Goal: Book appointment/travel/reservation

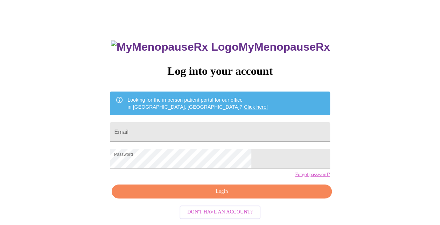
scroll to position [28, 0]
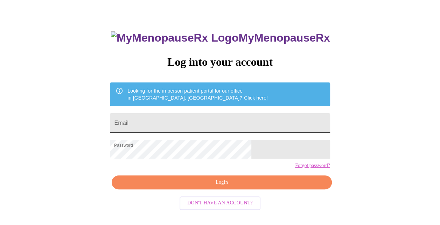
click at [159, 115] on input "Email" at bounding box center [220, 123] width 220 height 20
type input "[PERSON_NAME][EMAIL_ADDRESS][PERSON_NAME][DOMAIN_NAME]"
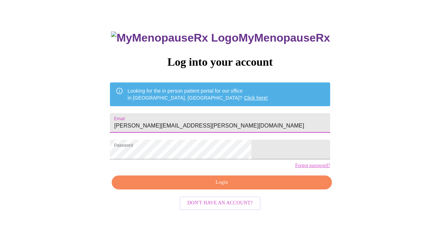
click at [200, 187] on span "Login" at bounding box center [222, 182] width 204 height 9
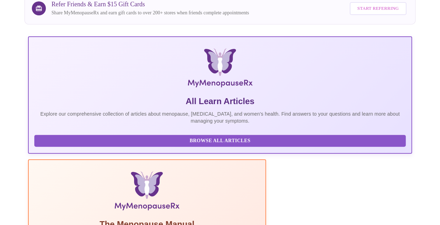
scroll to position [214, 0]
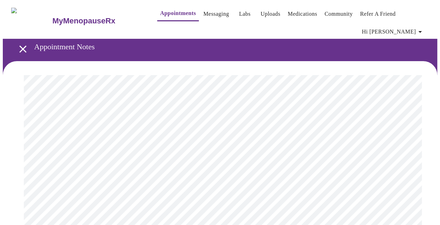
click at [20, 43] on icon "open drawer" at bounding box center [23, 49] width 12 height 12
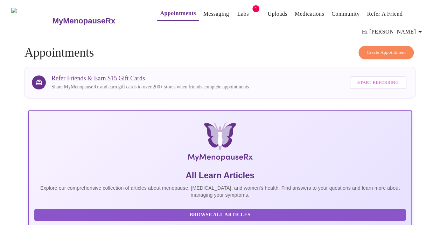
click at [237, 10] on link "Labs" at bounding box center [243, 14] width 12 height 10
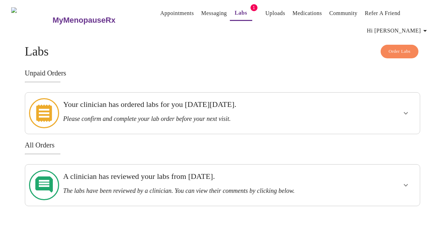
click at [226, 115] on h3 "Please confirm and complete your lab order before your next visit." at bounding box center [203, 118] width 280 height 7
click at [408, 109] on icon "show more" at bounding box center [405, 113] width 8 height 8
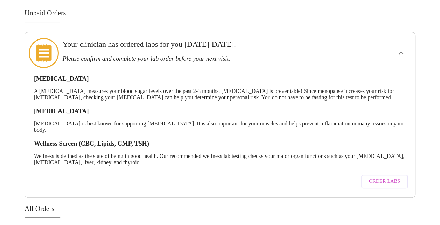
scroll to position [93, 0]
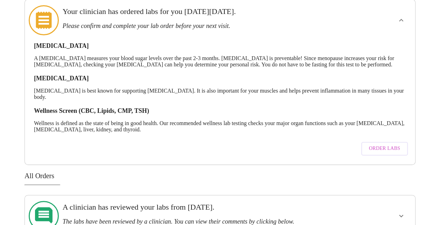
click at [383, 144] on span "Order Labs" at bounding box center [384, 148] width 31 height 9
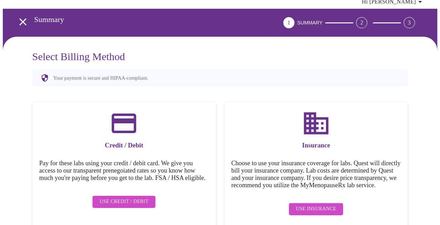
scroll to position [39, 0]
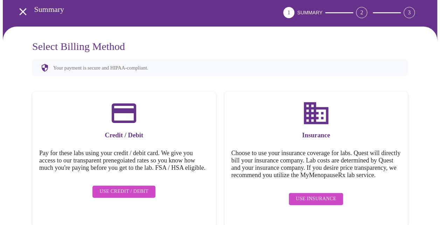
click at [300, 201] on span "Use Insurance" at bounding box center [316, 199] width 40 height 9
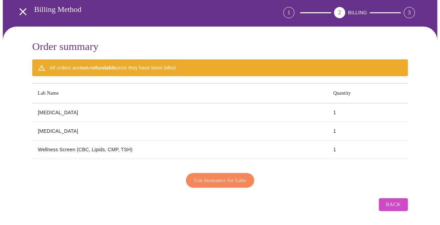
scroll to position [38, 0]
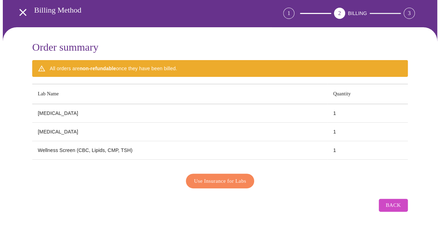
click at [208, 177] on span "Use Insurance for Labs" at bounding box center [220, 181] width 52 height 9
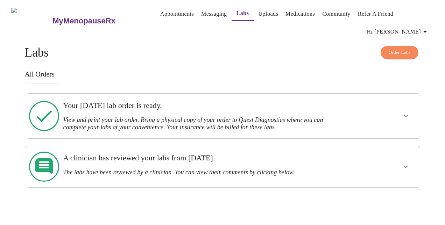
click at [228, 116] on h3 "View and print your lab order. Bring a physical copy of your order to Quest Dia…" at bounding box center [203, 123] width 280 height 15
click at [410, 109] on button "show more" at bounding box center [405, 116] width 17 height 17
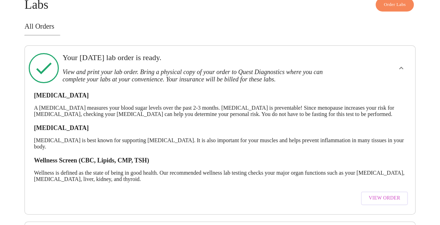
scroll to position [80, 0]
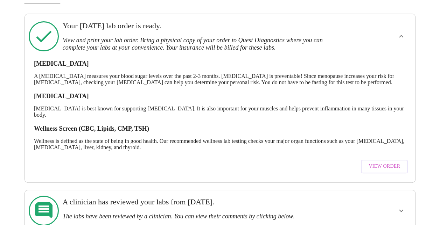
click at [382, 162] on span "View Order" at bounding box center [383, 166] width 31 height 9
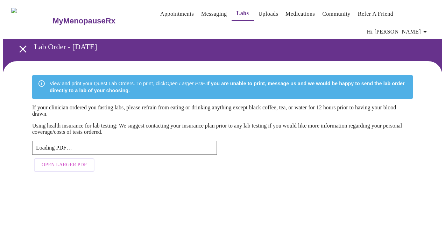
click at [56, 161] on span "Open Larger PDF" at bounding box center [64, 165] width 45 height 9
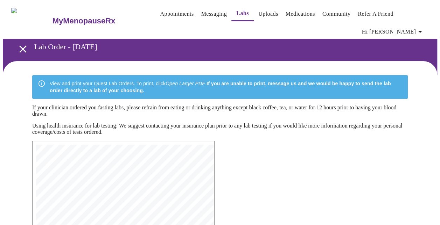
click at [163, 15] on link "Appointments" at bounding box center [177, 14] width 34 height 10
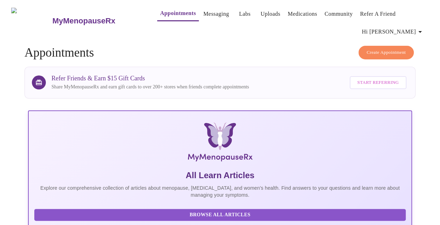
click at [387, 49] on span "Create Appointment" at bounding box center [385, 53] width 39 height 8
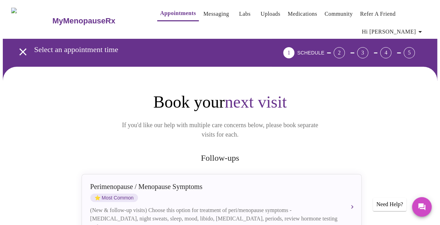
scroll to position [93, 0]
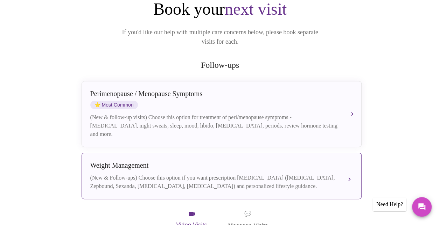
click at [149, 174] on div "(New & Follow-ups) Choose this option if you want prescription [MEDICAL_DATA] (…" at bounding box center [214, 182] width 248 height 17
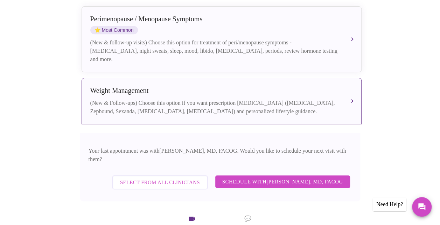
scroll to position [186, 0]
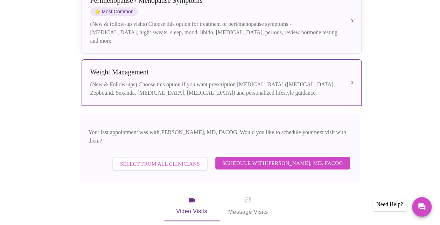
click at [246, 159] on span "Schedule with [PERSON_NAME], MD, FACOG" at bounding box center [282, 163] width 121 height 9
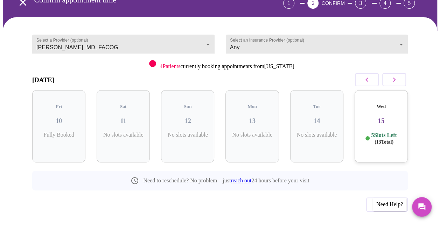
click at [397, 76] on icon "button" at bounding box center [394, 80] width 8 height 8
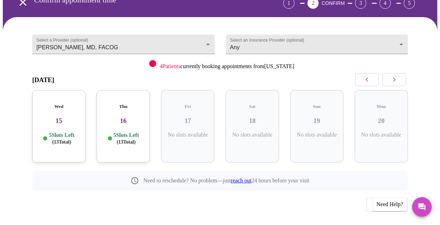
click at [397, 76] on icon "button" at bounding box center [394, 80] width 8 height 8
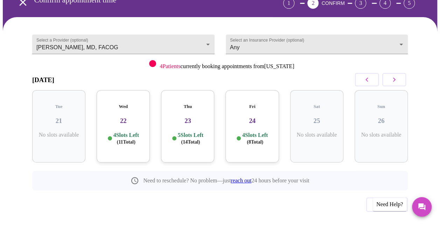
click at [397, 76] on icon "button" at bounding box center [394, 80] width 8 height 8
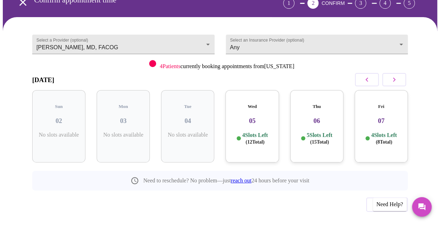
click at [262, 132] on p "4 Slots Left ( 12 Total)" at bounding box center [255, 139] width 26 height 14
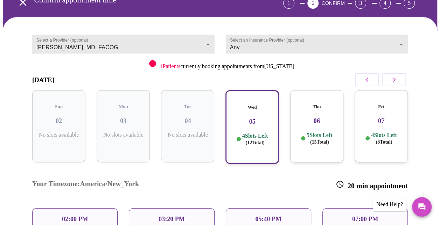
click at [169, 216] on p "03:20 PM" at bounding box center [171, 219] width 26 height 7
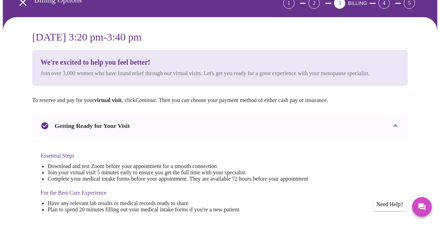
scroll to position [0, 0]
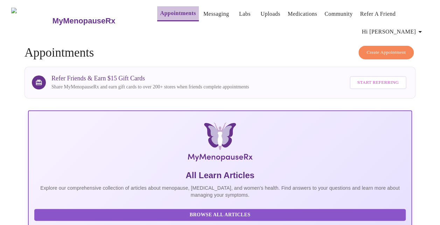
click at [160, 16] on link "Appointments" at bounding box center [178, 13] width 36 height 10
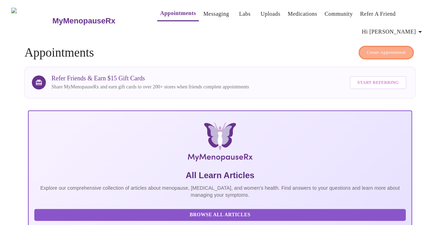
click at [372, 46] on button "Create Appointment" at bounding box center [385, 53] width 55 height 14
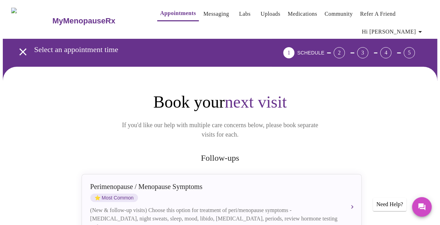
scroll to position [93, 0]
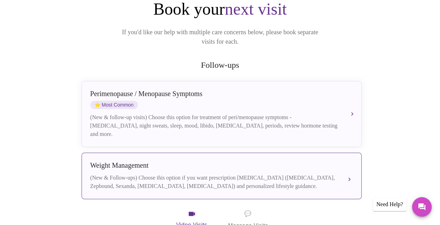
click at [153, 162] on div "[MEDICAL_DATA] (New & Follow-ups) Choose this option if you want prescription […" at bounding box center [221, 176] width 262 height 29
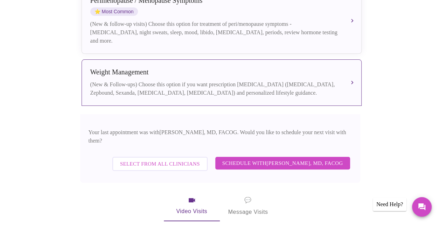
click at [287, 159] on span "Schedule with [PERSON_NAME], MD, FACOG" at bounding box center [282, 163] width 121 height 9
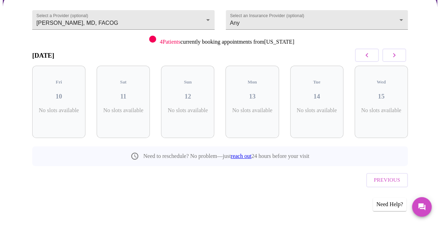
scroll to position [50, 0]
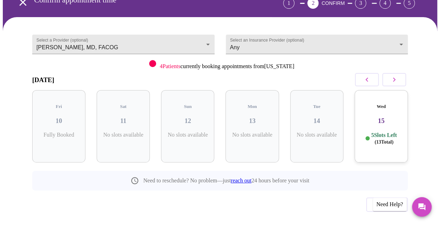
click at [391, 73] on button "button" at bounding box center [394, 79] width 24 height 13
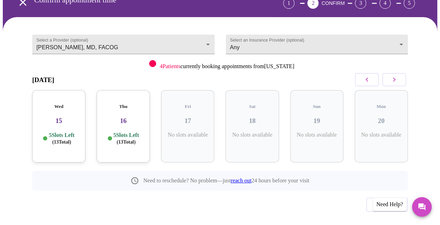
click at [391, 73] on button "button" at bounding box center [394, 79] width 24 height 13
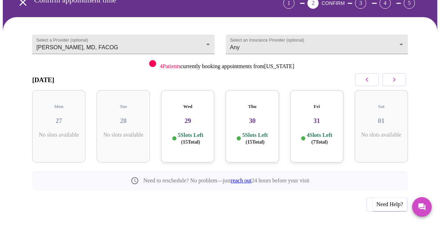
click at [391, 73] on button "button" at bounding box center [394, 79] width 24 height 13
click at [326, 132] on p "5 Slots Left ( 15 Total)" at bounding box center [319, 139] width 26 height 14
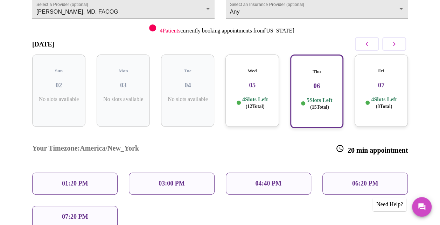
scroll to position [96, 0]
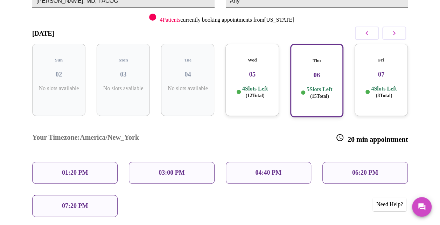
click at [79, 169] on p "01:20 PM" at bounding box center [75, 172] width 26 height 7
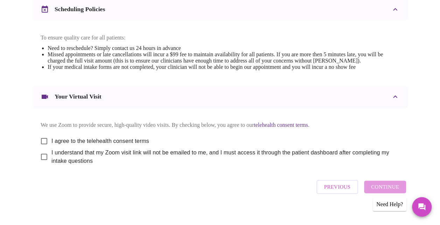
scroll to position [284, 0]
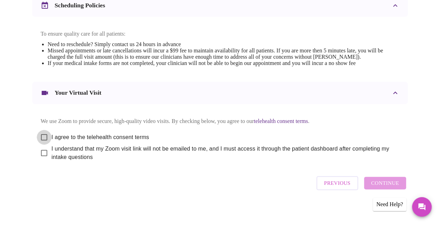
click at [41, 132] on input "I agree to the telehealth consent terms" at bounding box center [44, 137] width 15 height 15
checkbox input "true"
click at [42, 152] on input "I understand that my Zoom visit link will not be emailed to me, and I must acce…" at bounding box center [44, 153] width 15 height 15
checkbox input "true"
click at [386, 180] on span "Continue" at bounding box center [385, 183] width 28 height 9
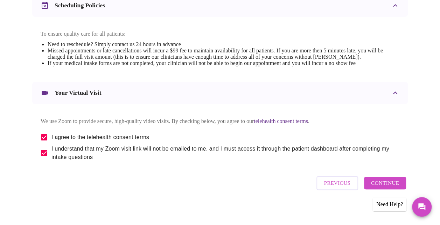
scroll to position [72, 0]
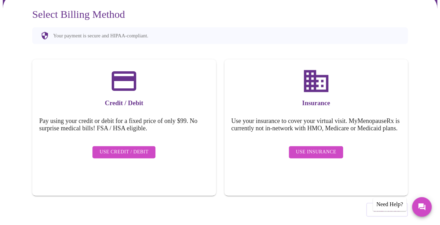
click at [334, 148] on span "Use Insurance" at bounding box center [316, 152] width 40 height 9
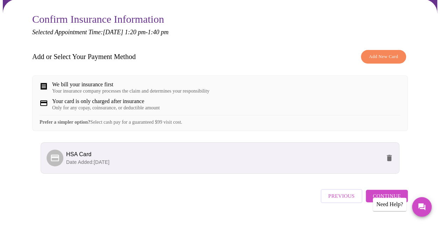
scroll to position [78, 0]
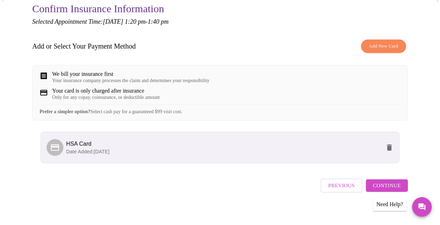
click at [394, 181] on span "Continue" at bounding box center [386, 185] width 28 height 9
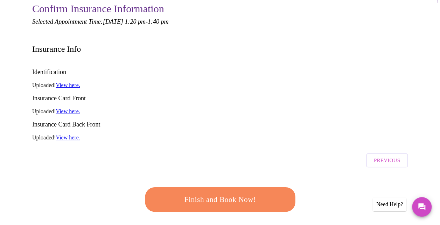
click at [246, 193] on span "Finish and Book Now!" at bounding box center [219, 199] width 129 height 13
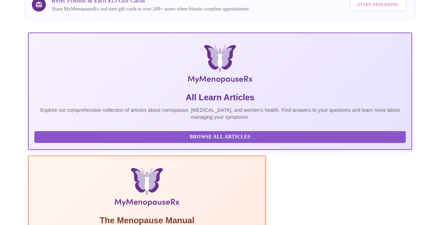
scroll to position [171, 0]
